Goal: Information Seeking & Learning: Learn about a topic

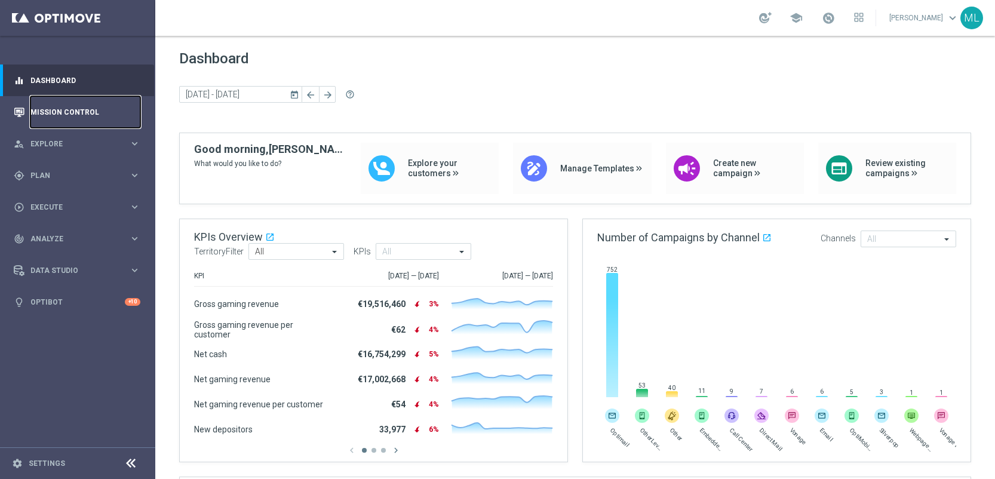
click at [83, 105] on link "Mission Control" at bounding box center [85, 112] width 110 height 32
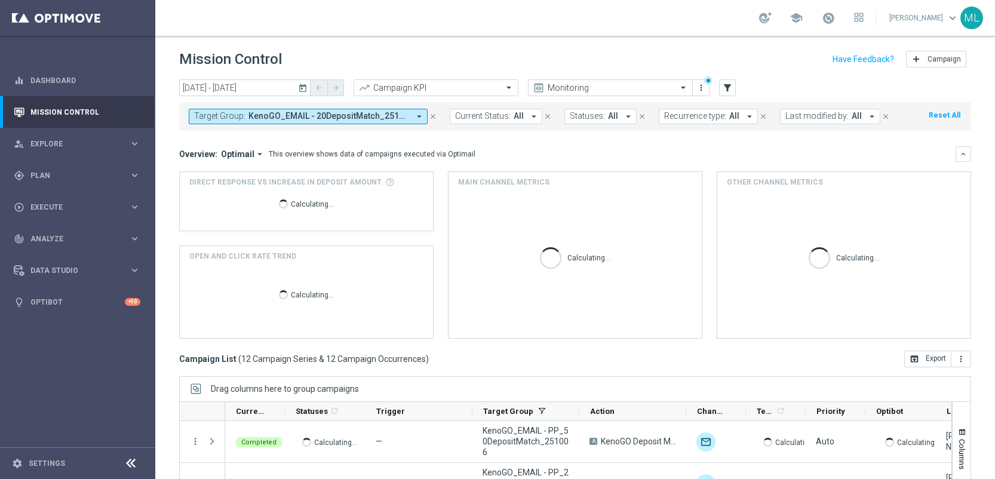
click at [302, 89] on icon "today" at bounding box center [303, 87] width 11 height 11
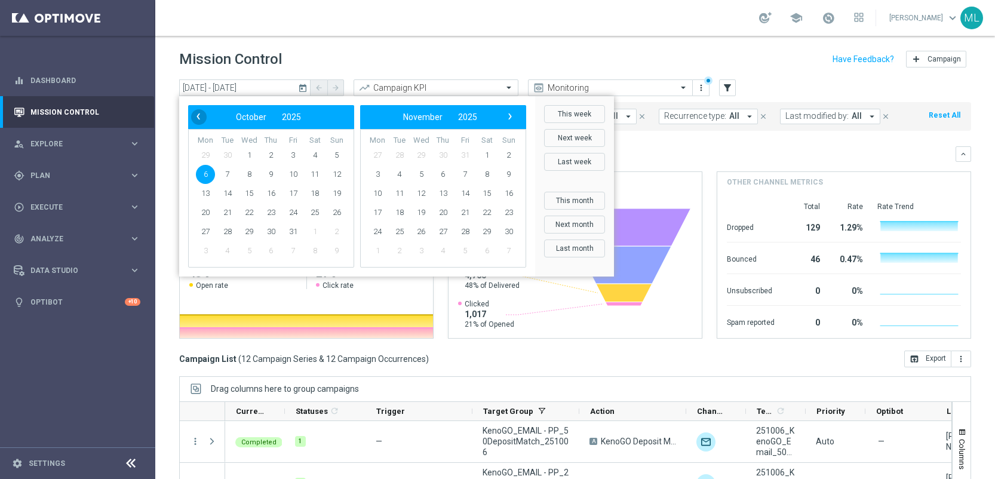
click at [200, 116] on span "‹" at bounding box center [198, 117] width 16 height 16
click at [400, 195] on span "14" at bounding box center [399, 193] width 19 height 19
click at [227, 192] on span "14" at bounding box center [227, 193] width 19 height 19
type input "14 Oct 2025 - 14 Oct 2025"
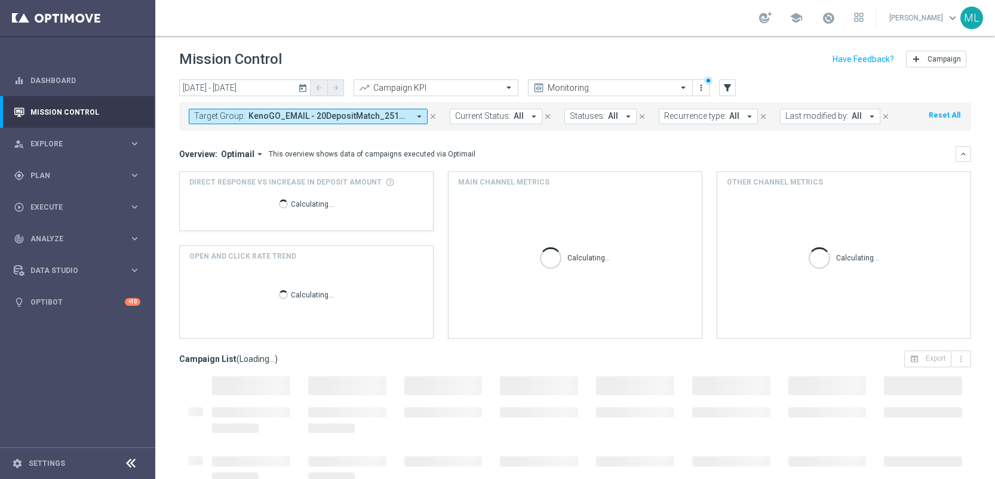
click at [334, 120] on span "KenoGO_EMAIL - 20DepositMatch_251006, KenoGO_EMAIL - 50DepositMatch_251006, Ken…" at bounding box center [328, 116] width 161 height 10
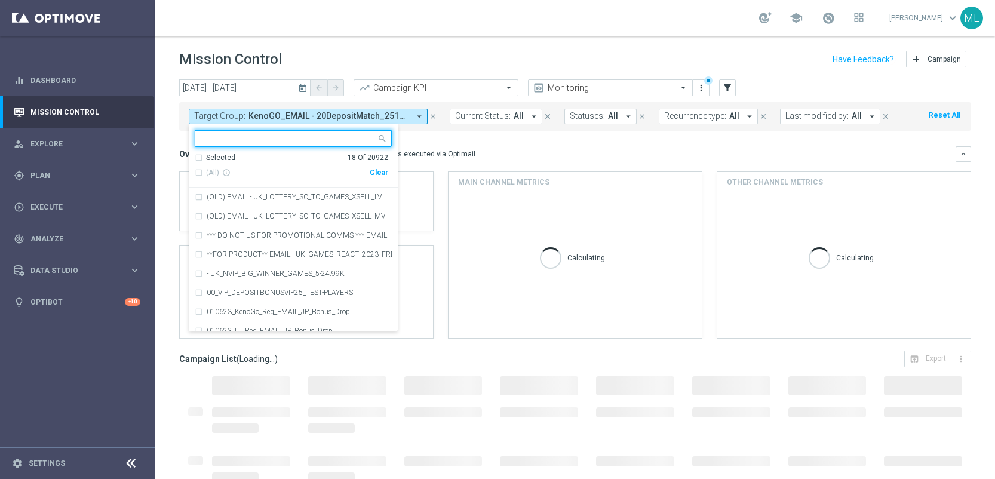
click at [0, 0] on div "Clear" at bounding box center [0, 0] width 0 height 0
click at [313, 140] on input "text" at bounding box center [288, 139] width 175 height 10
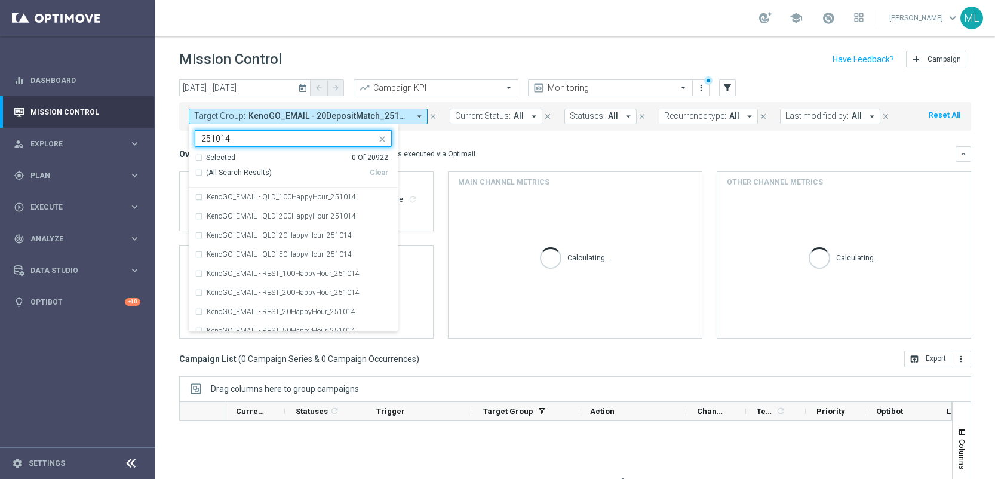
click at [200, 174] on div "(All Search Results)" at bounding box center [282, 173] width 175 height 10
type input "251014"
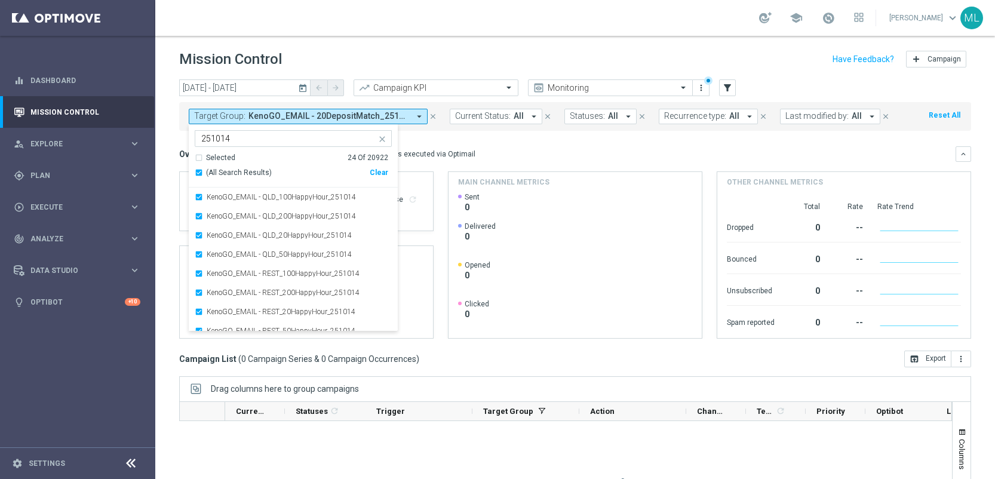
click at [432, 140] on mini-dashboard "Overview: Optimail arrow_drop_down This overview shows data of campaigns execut…" at bounding box center [575, 241] width 792 height 220
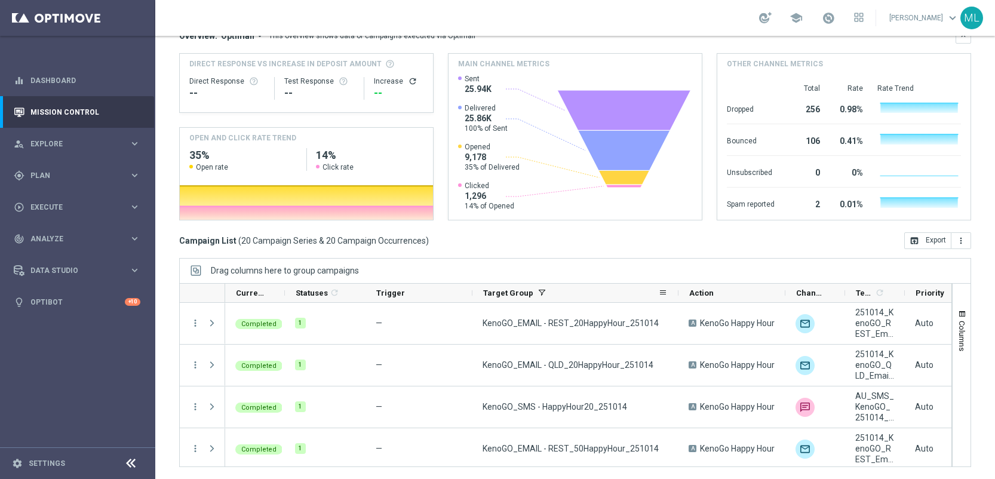
drag, startPoint x: 579, startPoint y: 293, endPoint x: 678, endPoint y: 295, distance: 99.1
click at [678, 295] on div at bounding box center [678, 293] width 5 height 19
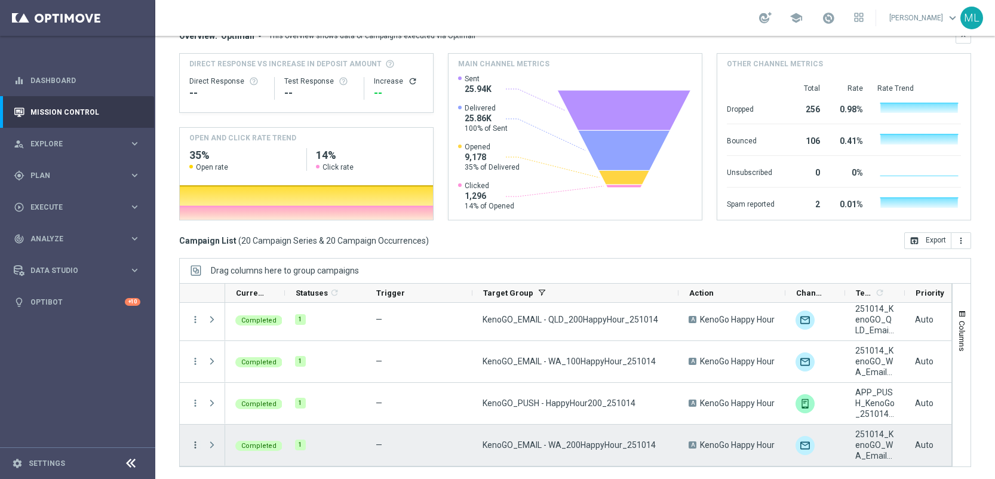
click at [194, 445] on icon "more_vert" at bounding box center [195, 444] width 11 height 11
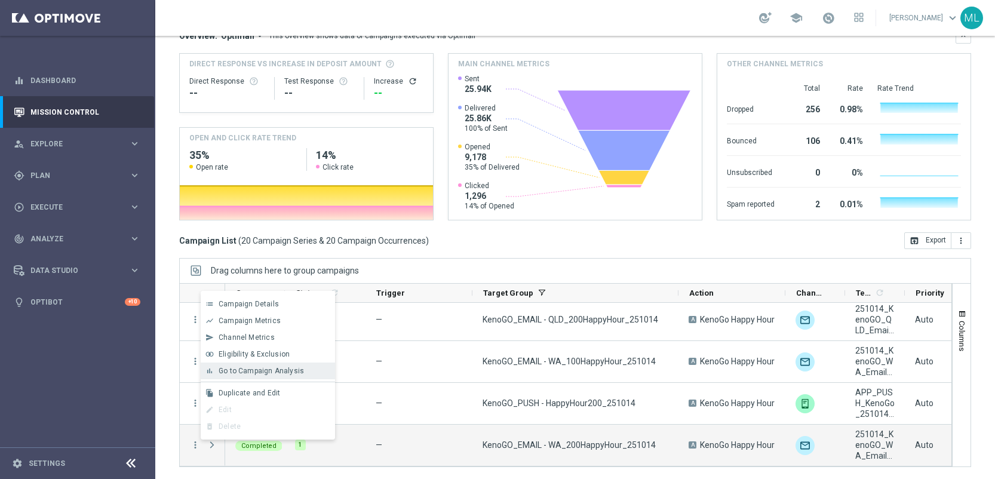
click at [232, 375] on div "bar_chart Go to Campaign Analysis" at bounding box center [268, 370] width 134 height 17
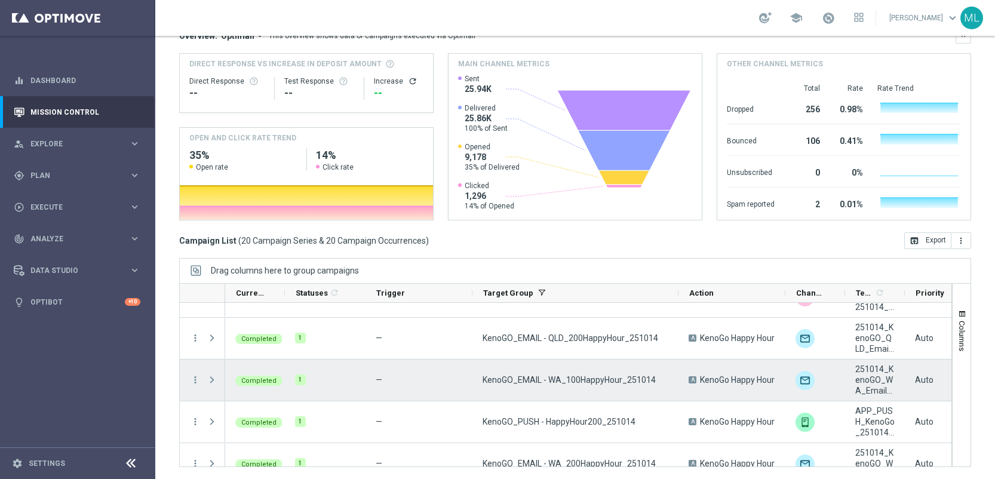
scroll to position [650, 0]
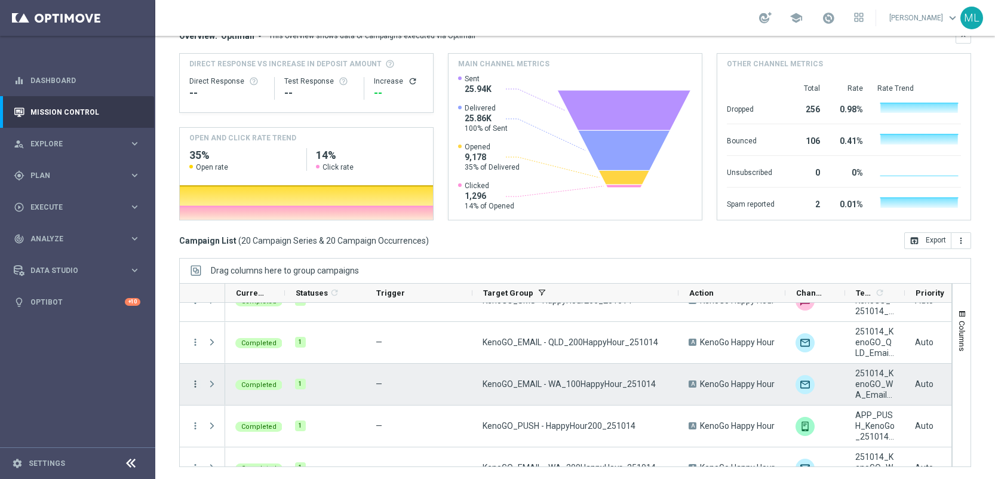
click at [198, 381] on icon "more_vert" at bounding box center [195, 384] width 11 height 11
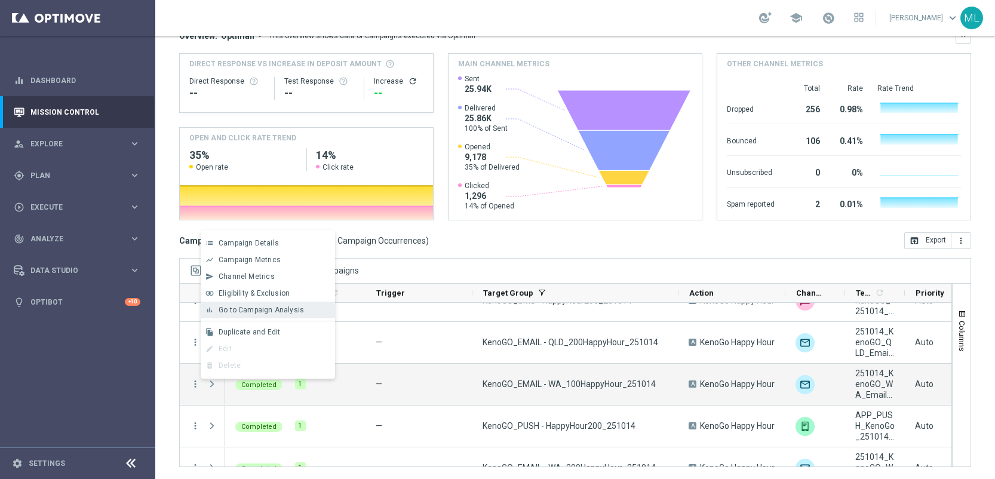
click at [249, 314] on div "bar_chart Go to Campaign Analysis" at bounding box center [268, 309] width 134 height 17
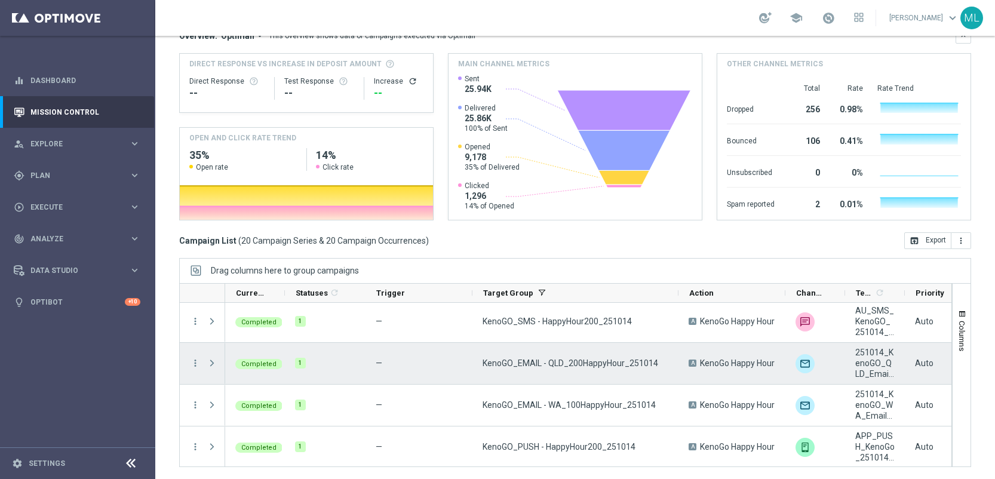
scroll to position [624, 0]
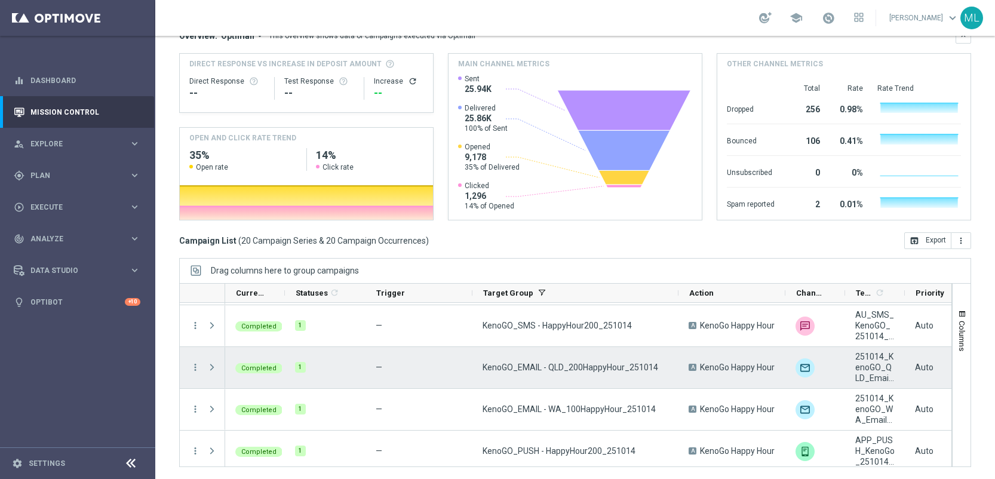
click at [187, 376] on div "more_vert" at bounding box center [190, 367] width 21 height 41
click at [196, 367] on icon "more_vert" at bounding box center [195, 367] width 11 height 11
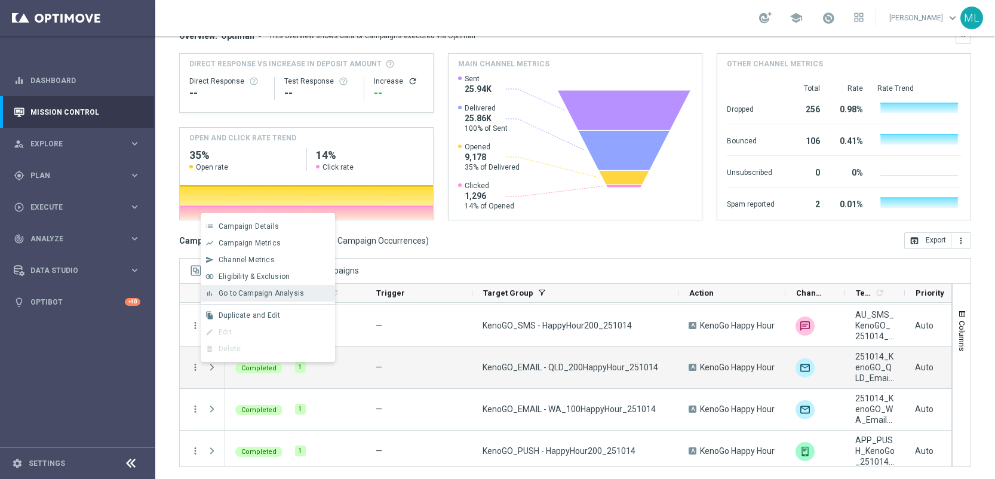
click at [265, 296] on span "Go to Campaign Analysis" at bounding box center [261, 293] width 85 height 8
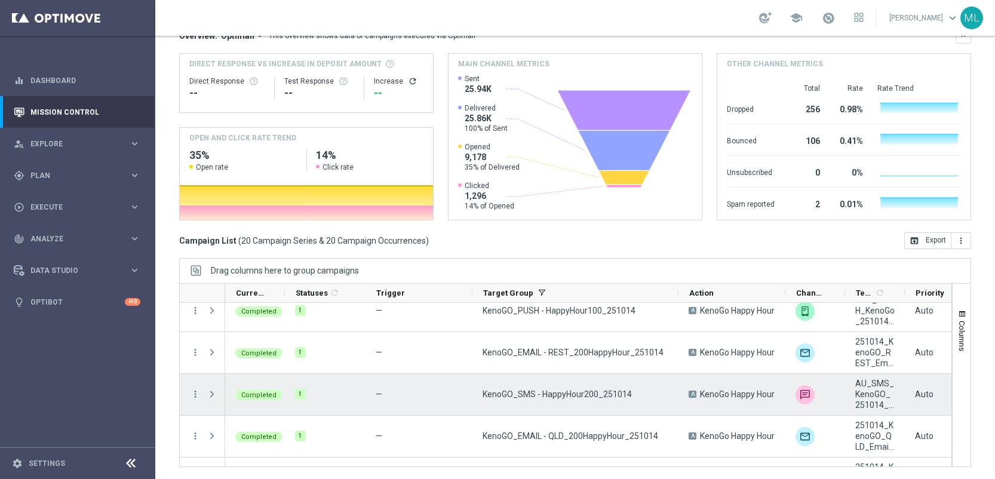
scroll to position [548, 0]
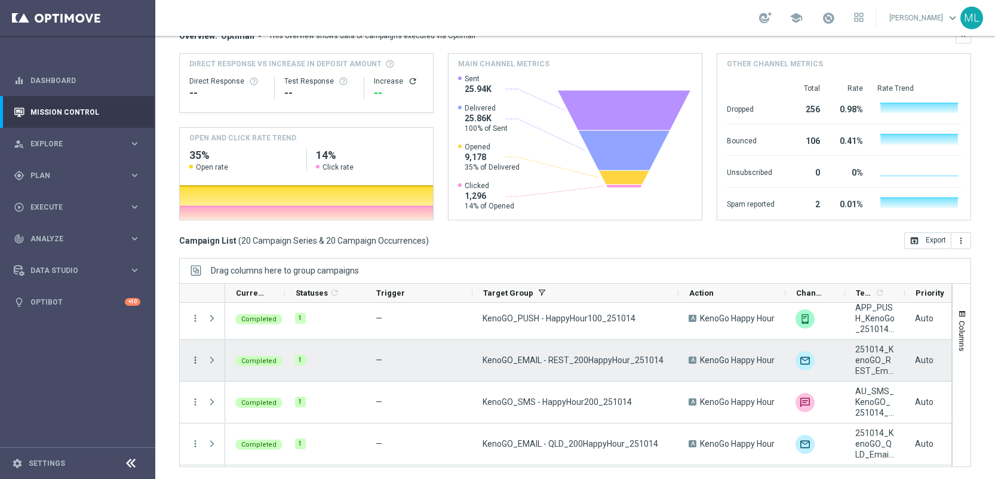
click at [194, 361] on icon "more_vert" at bounding box center [195, 360] width 11 height 11
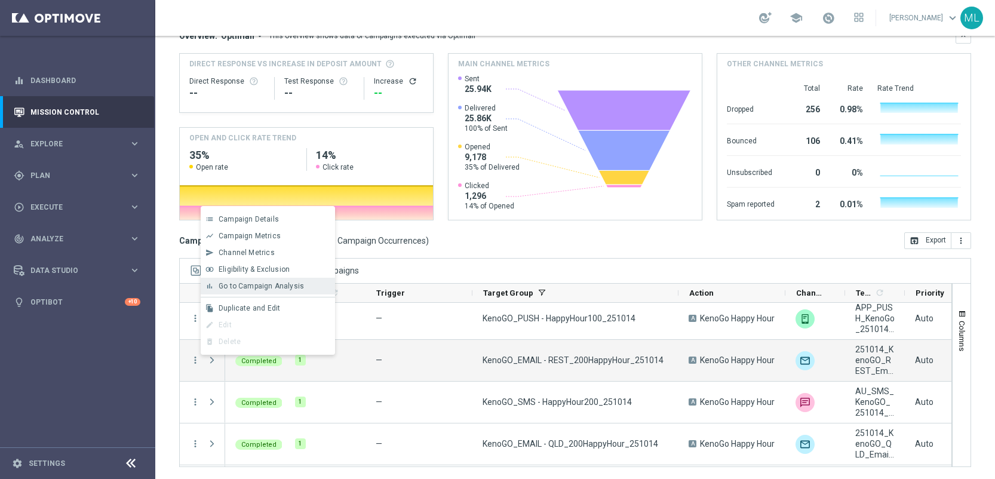
click at [246, 285] on span "Go to Campaign Analysis" at bounding box center [261, 286] width 85 height 8
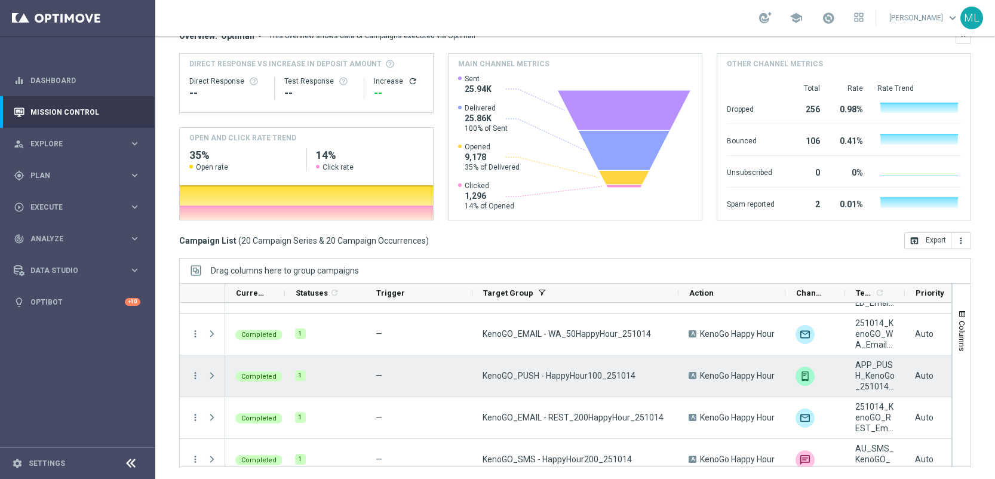
scroll to position [475, 0]
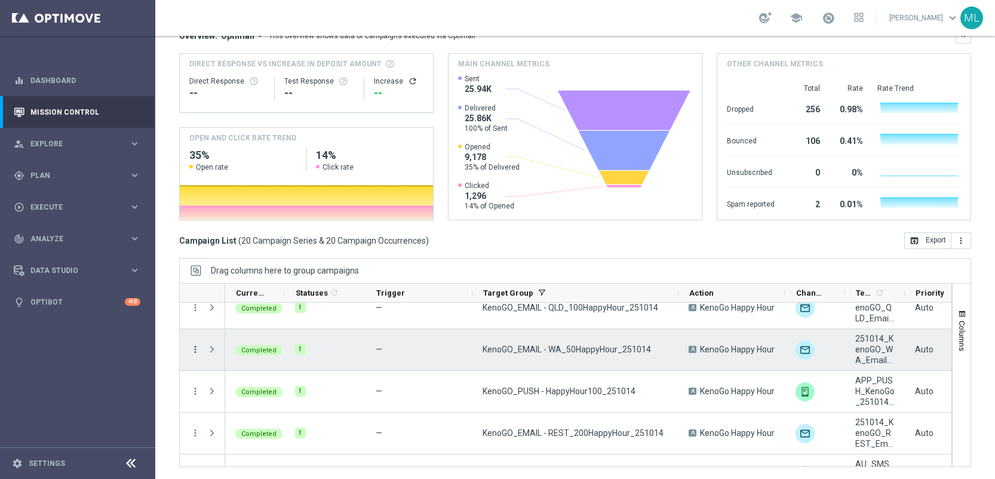
click at [195, 351] on icon "more_vert" at bounding box center [195, 349] width 11 height 11
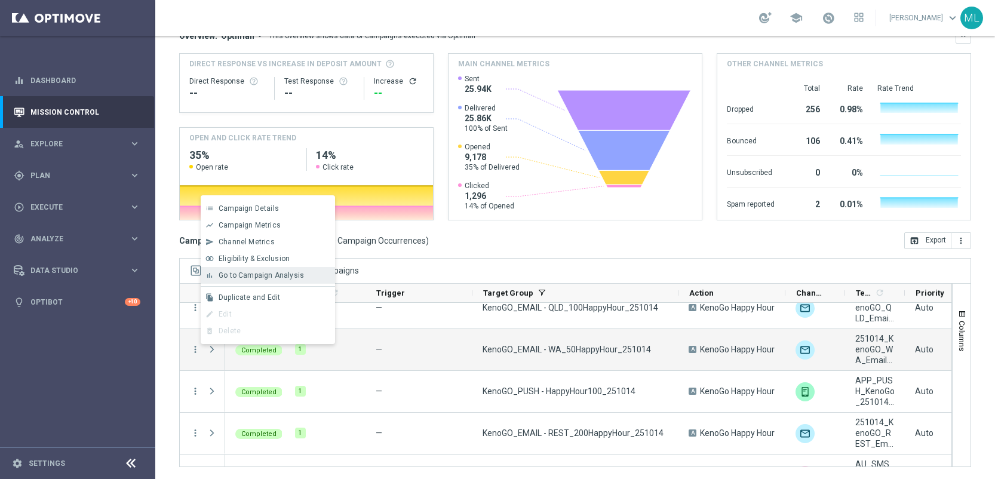
click at [261, 281] on div "bar_chart Go to Campaign Analysis" at bounding box center [268, 275] width 134 height 17
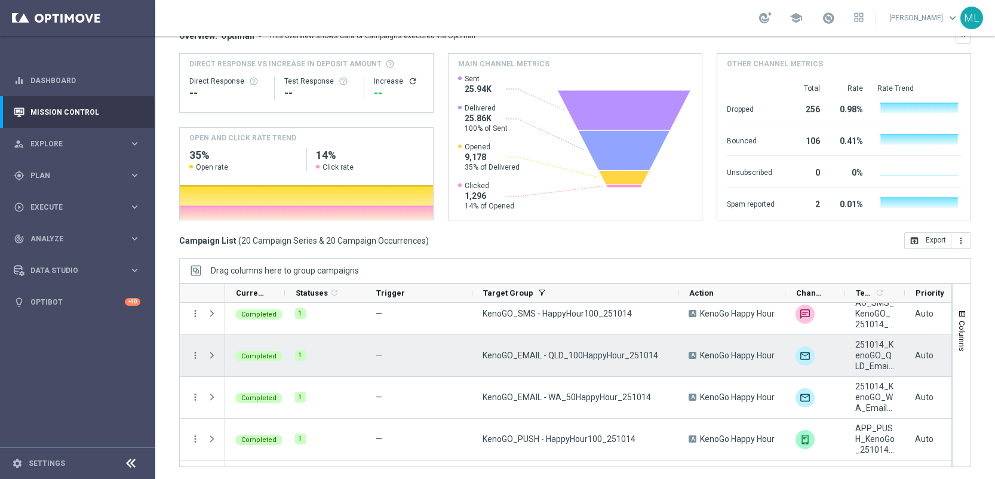
scroll to position [421, 0]
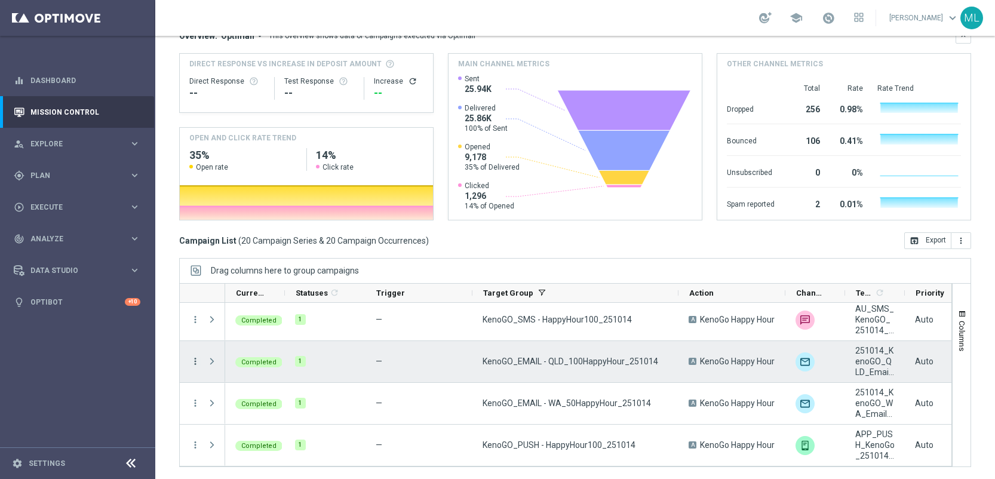
click at [199, 362] on icon "more_vert" at bounding box center [195, 361] width 11 height 11
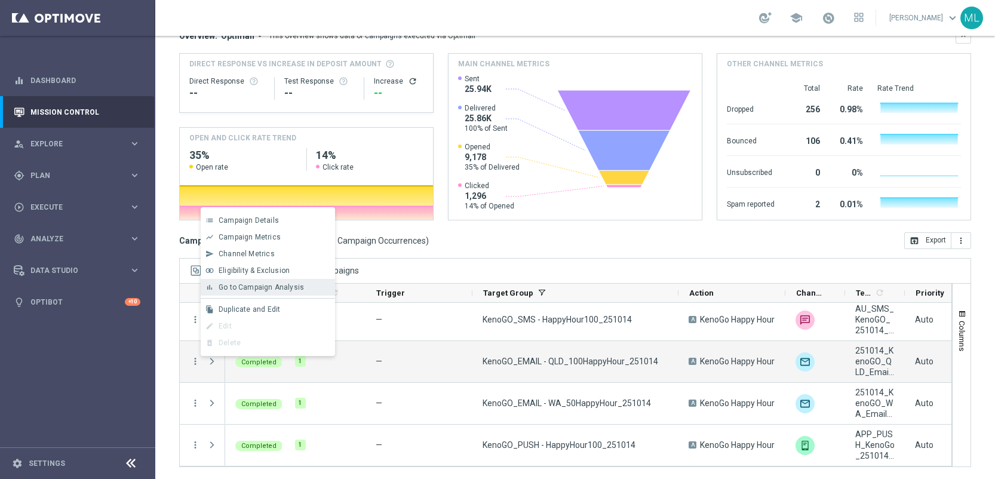
click at [244, 291] on span "Go to Campaign Analysis" at bounding box center [261, 287] width 85 height 8
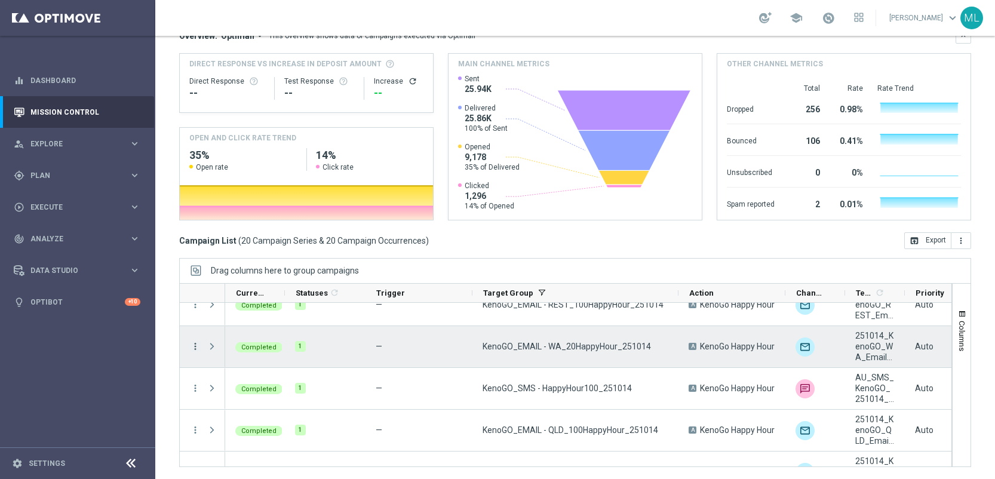
scroll to position [354, 0]
click at [195, 349] on icon "more_vert" at bounding box center [195, 345] width 11 height 11
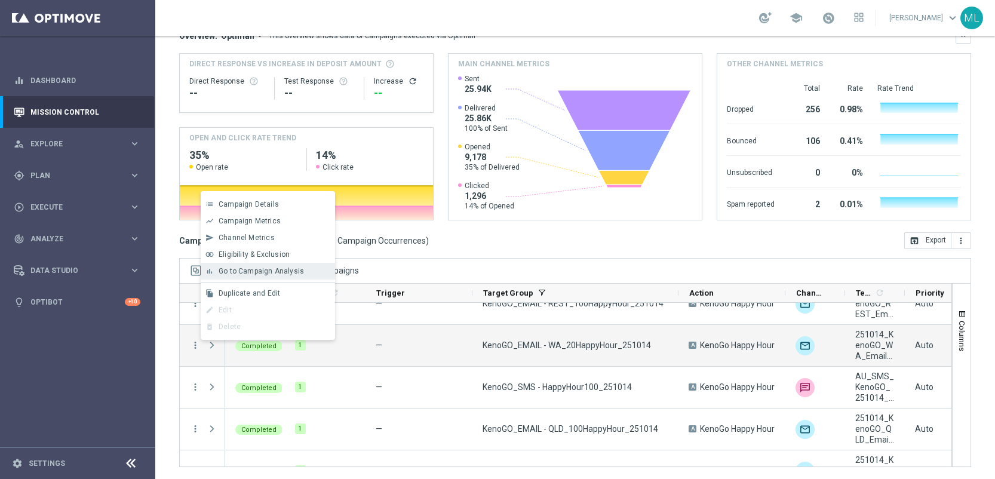
click at [266, 268] on span "Go to Campaign Analysis" at bounding box center [261, 271] width 85 height 8
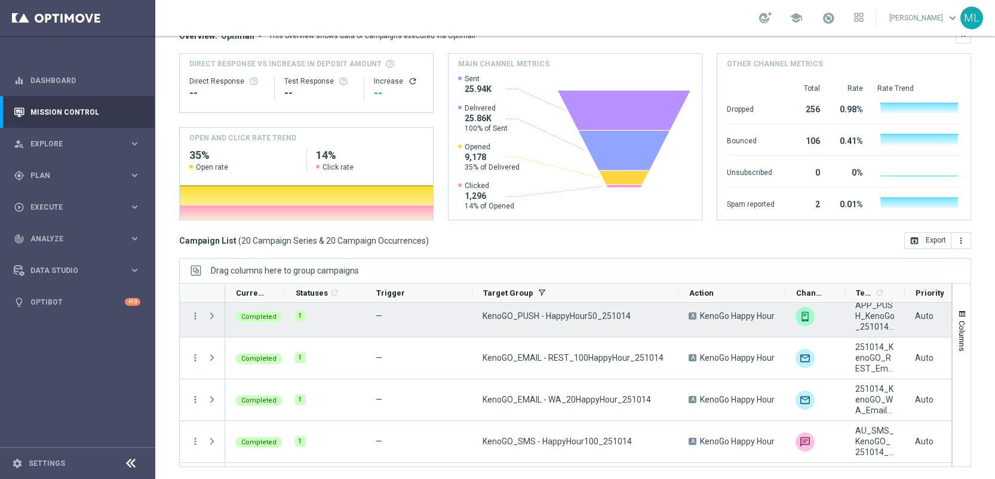
scroll to position [268, 0]
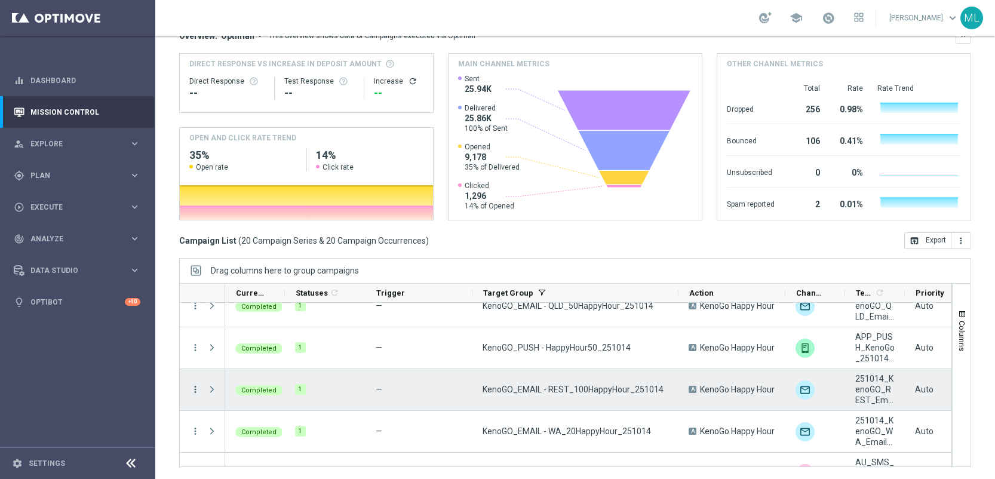
click at [195, 389] on icon "more_vert" at bounding box center [195, 389] width 11 height 11
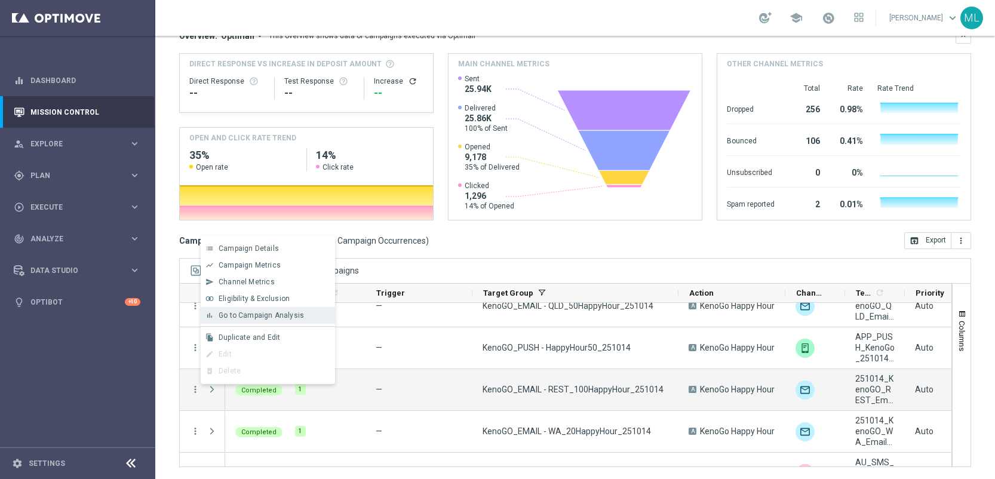
click at [230, 309] on div "bar_chart Go to Campaign Analysis" at bounding box center [268, 315] width 134 height 17
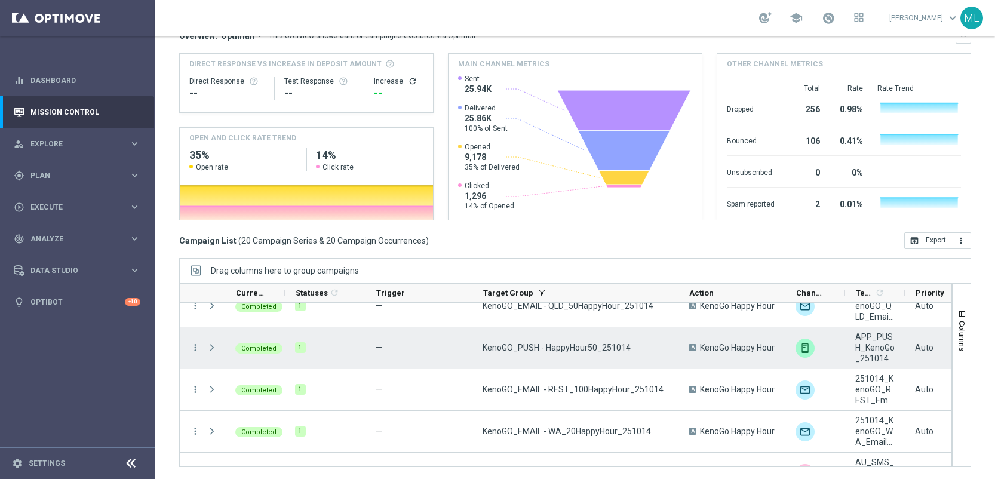
scroll to position [207, 0]
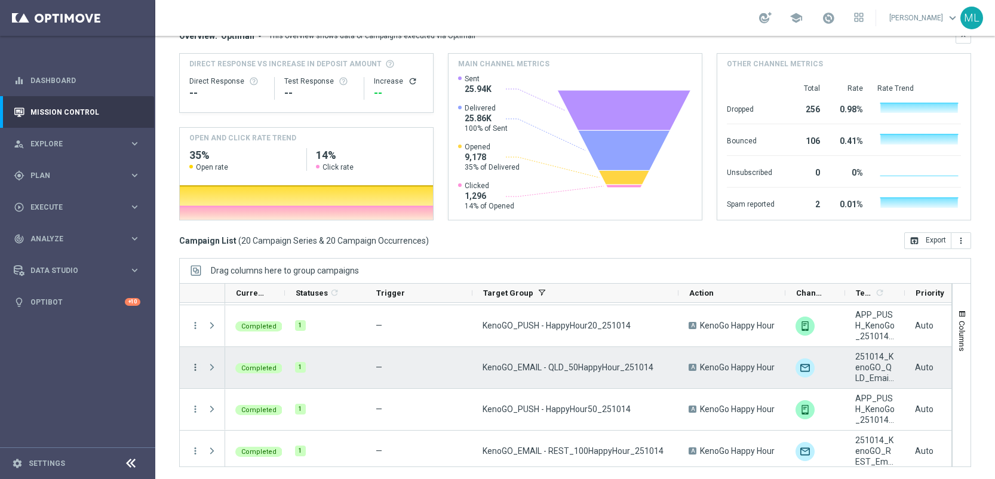
click at [194, 367] on icon "more_vert" at bounding box center [195, 367] width 11 height 11
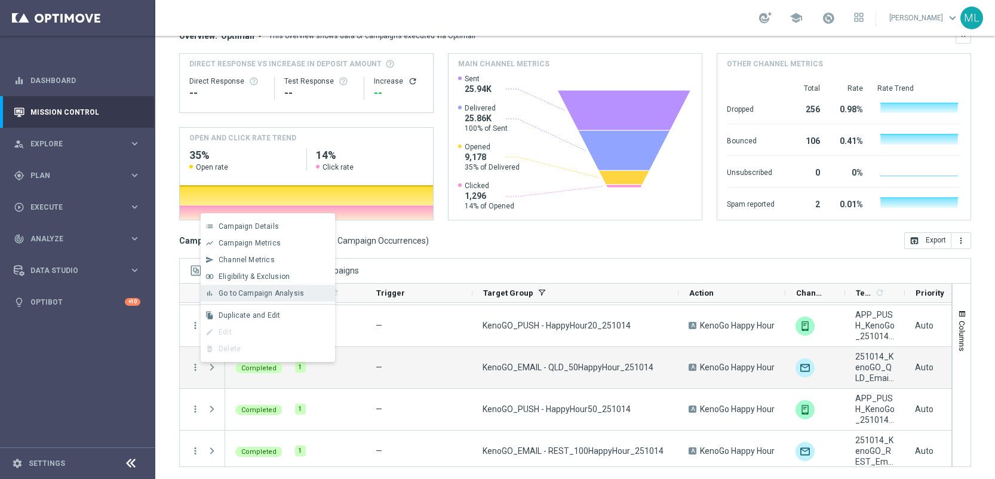
click at [235, 299] on div "bar_chart Go to Campaign Analysis" at bounding box center [268, 293] width 134 height 17
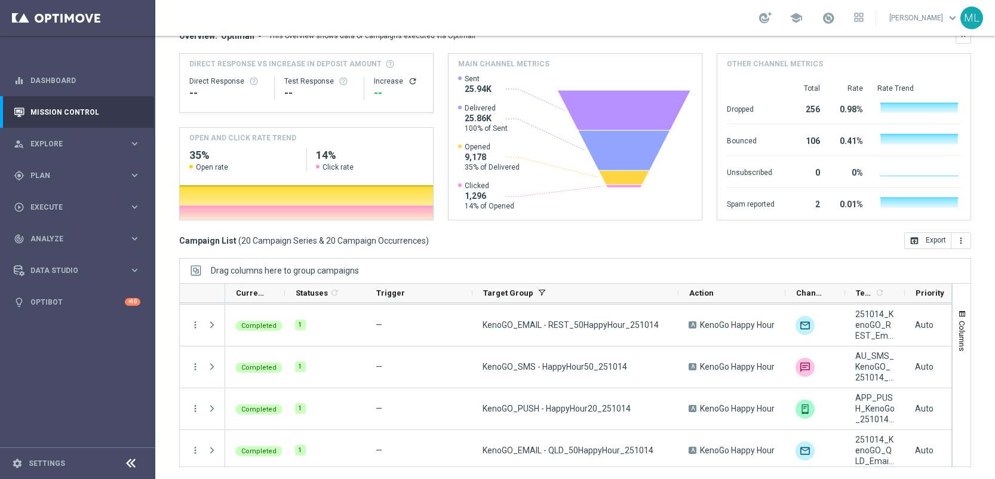
scroll to position [51, 0]
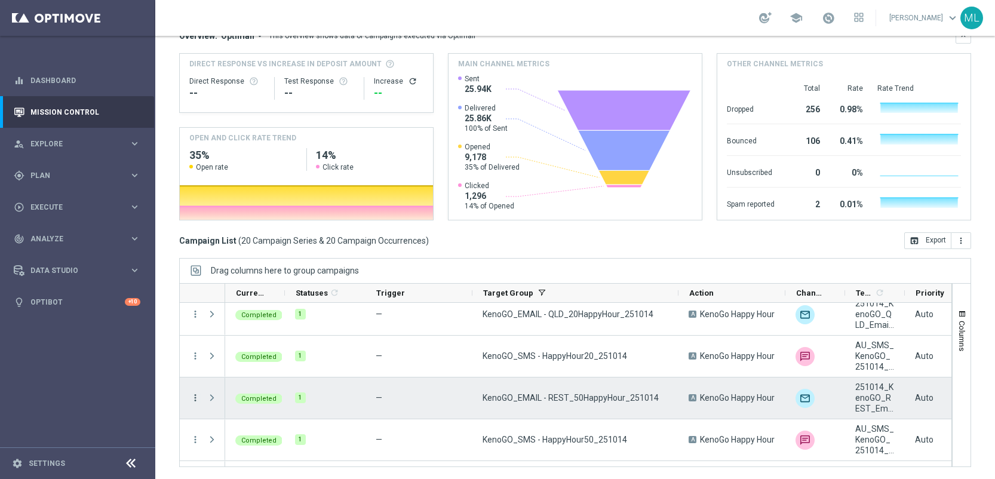
click at [191, 394] on icon "more_vert" at bounding box center [195, 397] width 11 height 11
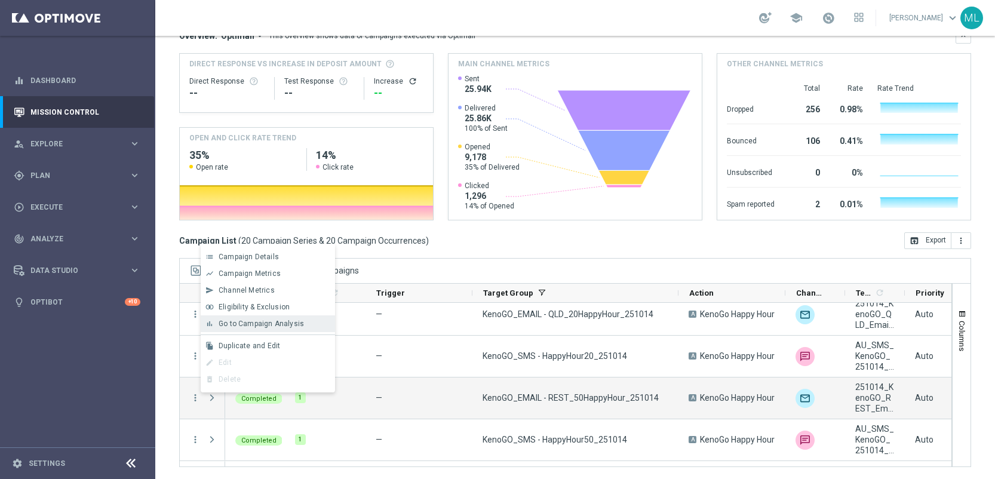
click at [237, 319] on span "Go to Campaign Analysis" at bounding box center [261, 323] width 85 height 8
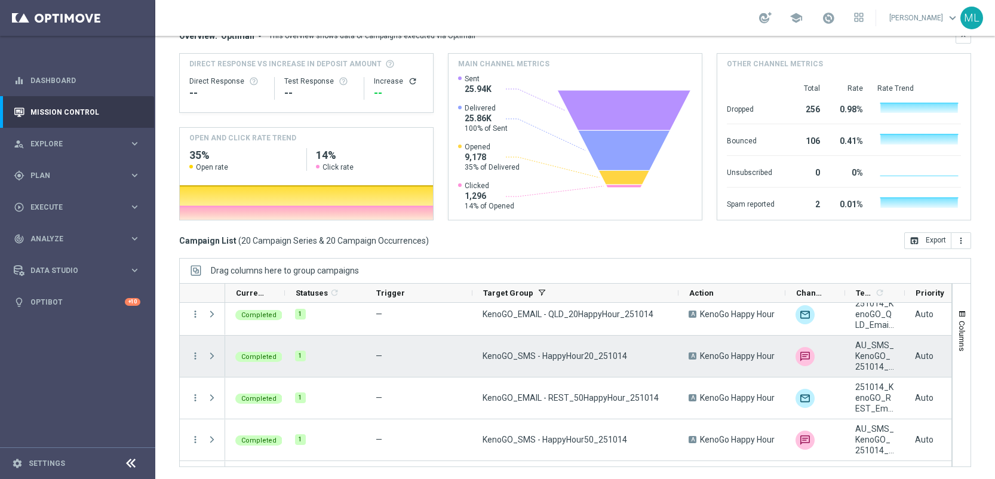
scroll to position [0, 0]
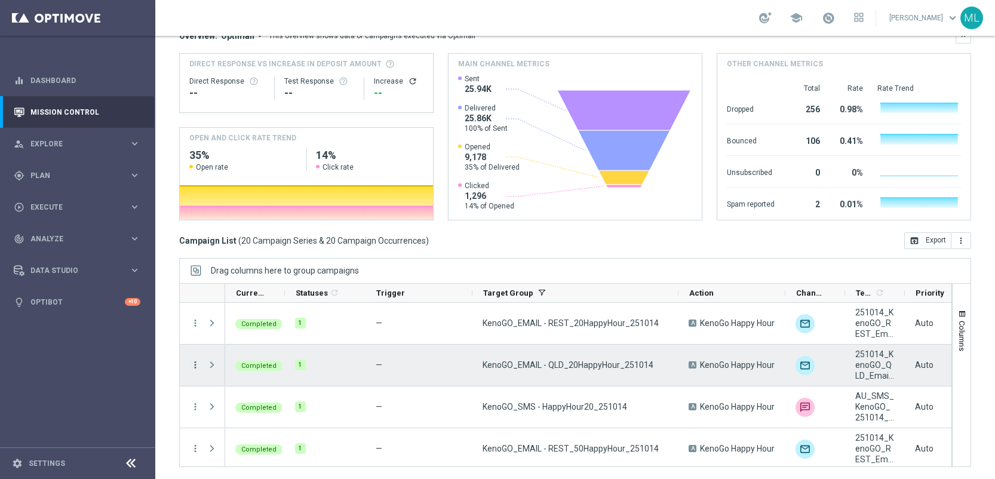
click at [196, 366] on icon "more_vert" at bounding box center [195, 364] width 11 height 11
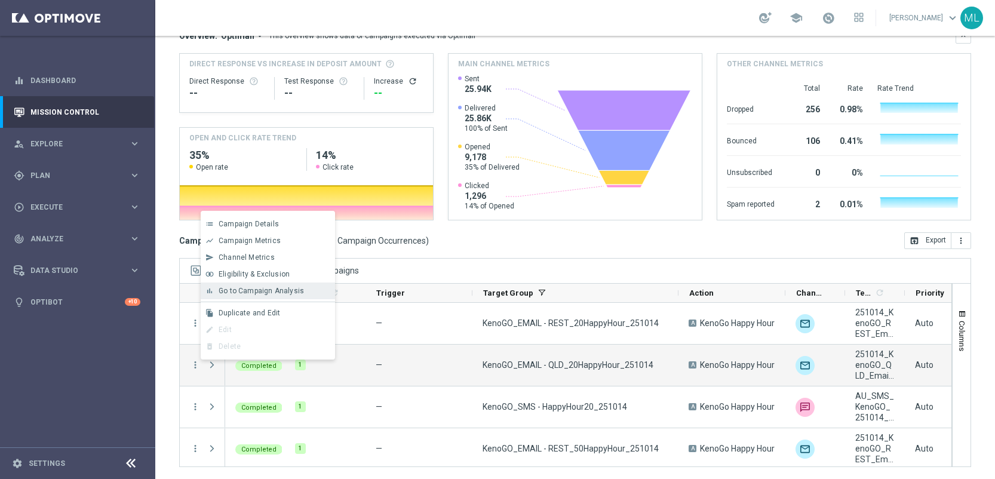
click at [231, 296] on div "bar_chart Go to Campaign Analysis" at bounding box center [268, 290] width 134 height 17
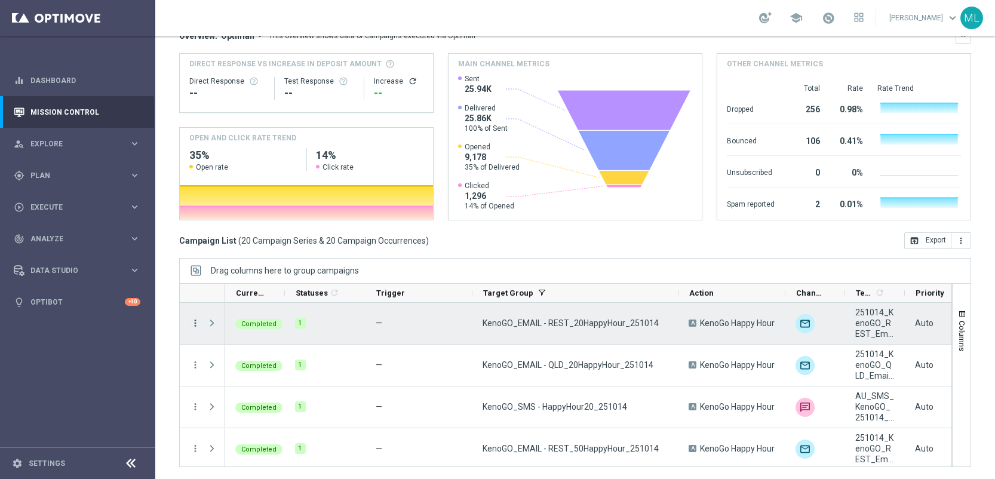
click at [196, 321] on icon "more_vert" at bounding box center [195, 323] width 11 height 11
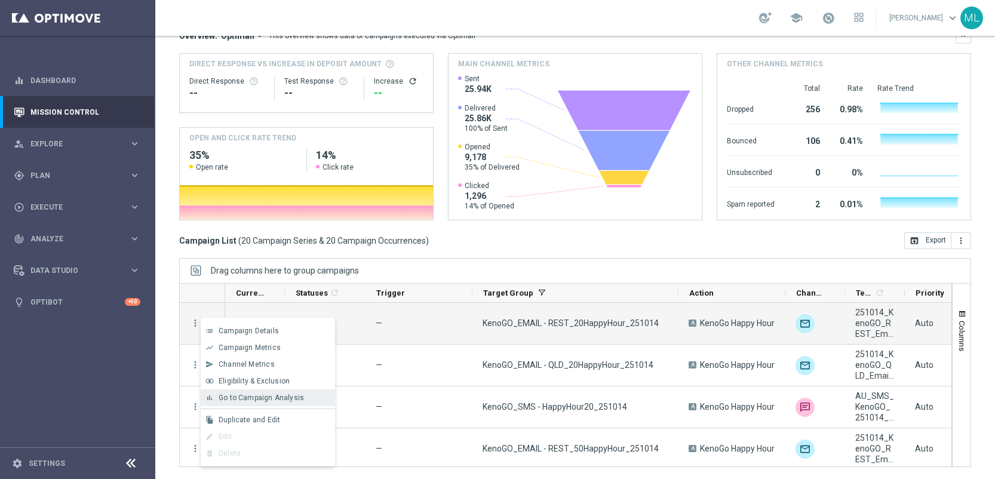
click at [243, 398] on span "Go to Campaign Analysis" at bounding box center [261, 397] width 85 height 8
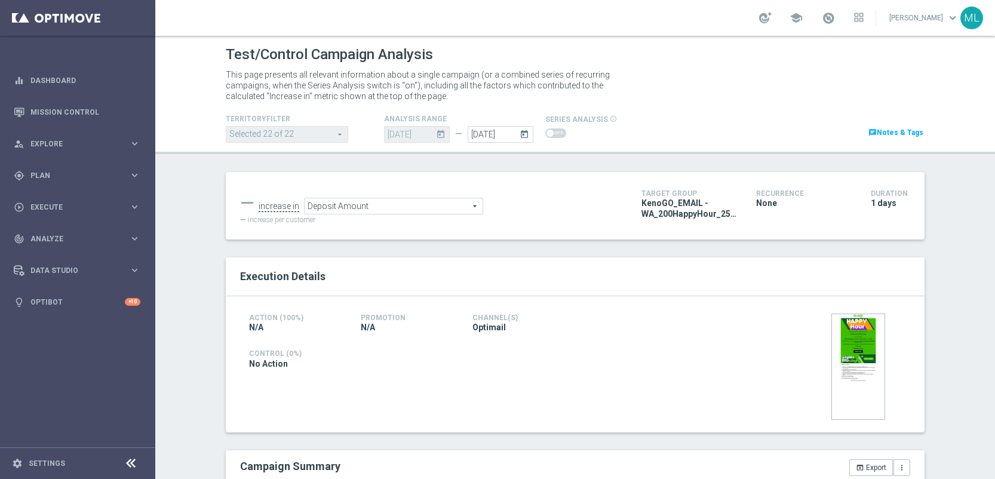
click at [439, 209] on span "Deposit Amount" at bounding box center [393, 206] width 178 height 16
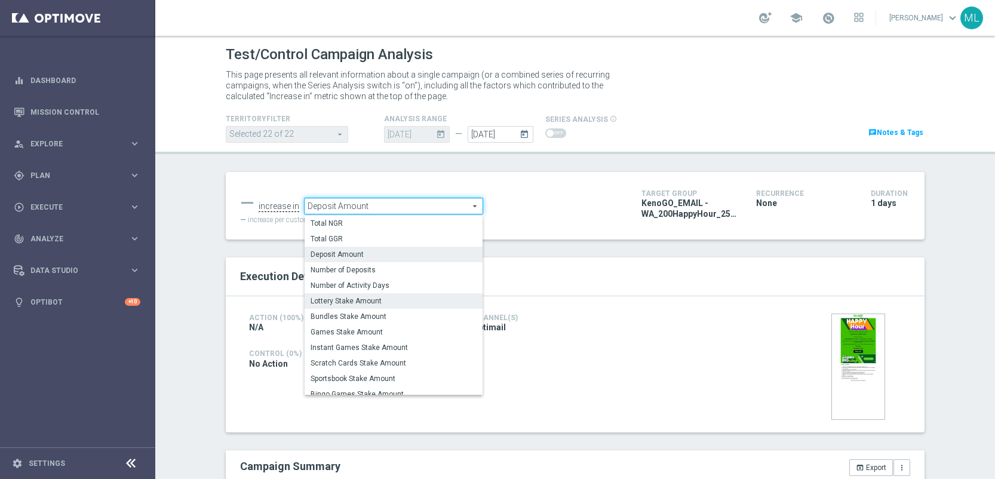
click at [398, 297] on span "Lottery Stake Amount" at bounding box center [393, 301] width 166 height 10
type input "Lottery Stake Amount"
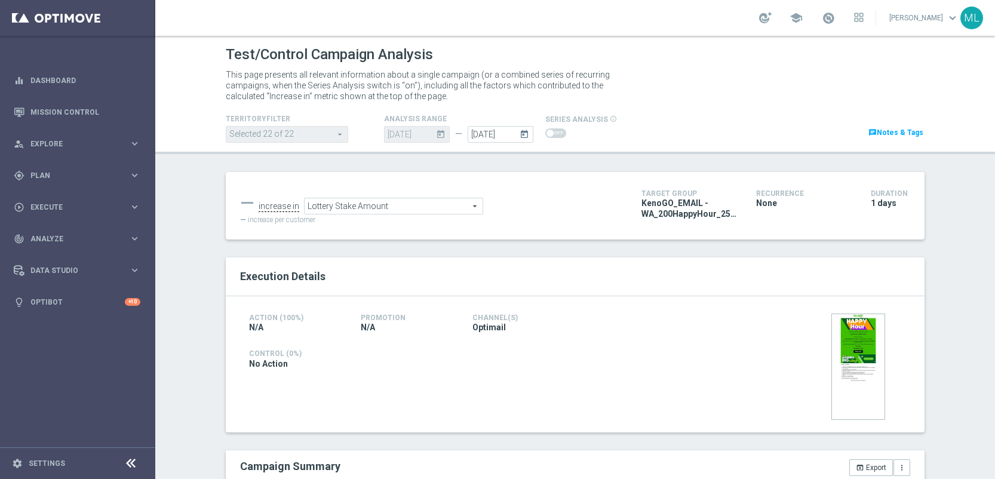
scroll to position [305, 0]
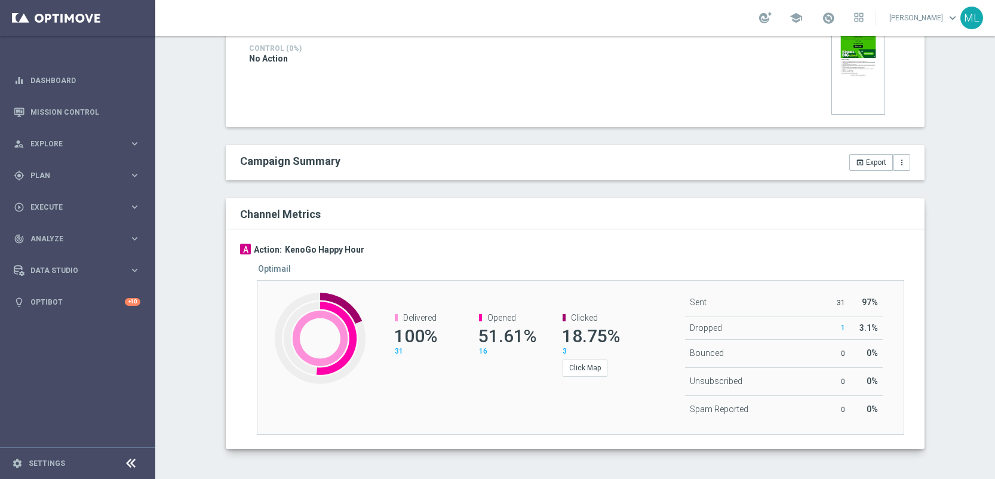
click at [710, 241] on div "A Action: KenoGo Happy Hour Optimail Created with Highcharts 9.3.3 Delivered 10…" at bounding box center [575, 339] width 698 height 220
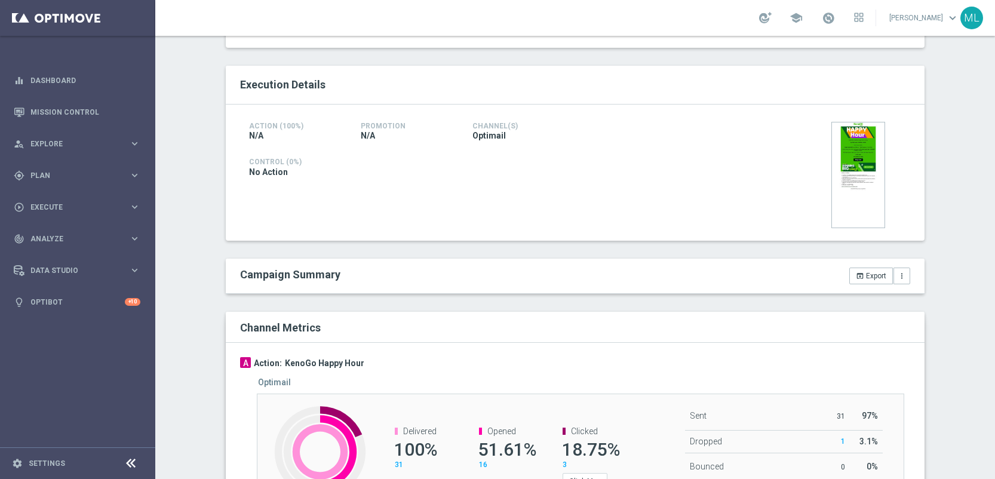
scroll to position [193, 0]
